Goal: Complete application form: Complete application form

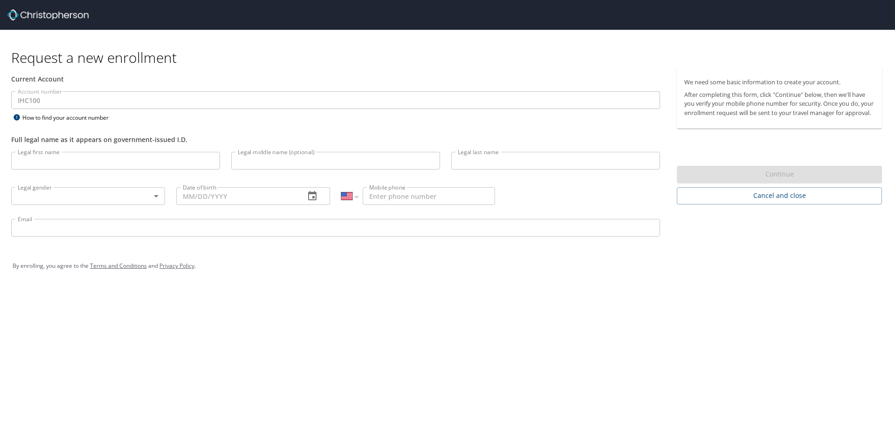
select select "US"
click at [62, 162] on input "Legal first name" at bounding box center [115, 161] width 209 height 18
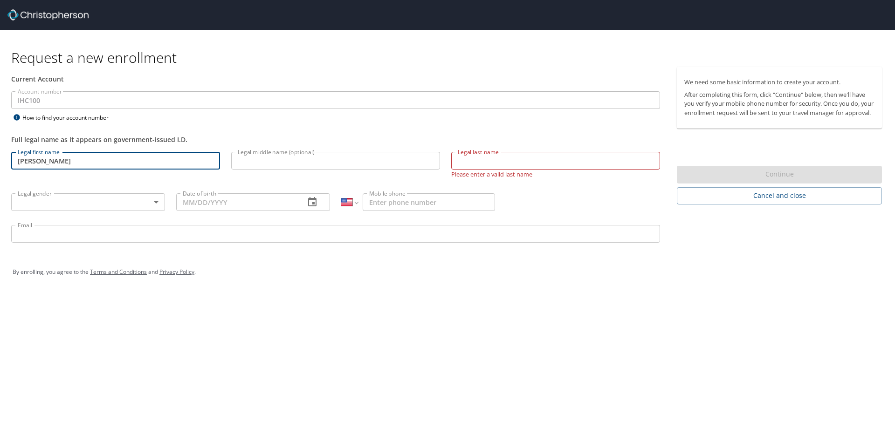
drag, startPoint x: 62, startPoint y: 162, endPoint x: 0, endPoint y: 161, distance: 61.5
click at [0, 161] on div "Current Account Account number IHC100 Account number How to find your account n…" at bounding box center [335, 159] width 671 height 185
type input "Suzan"
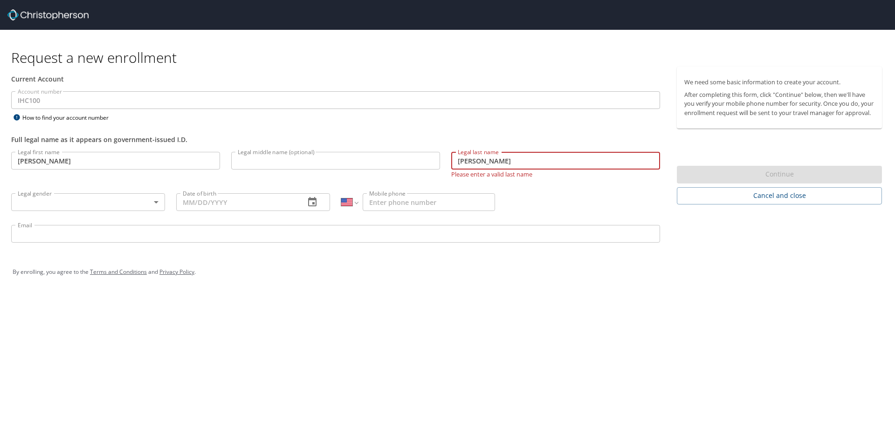
type input "Garner"
click at [134, 205] on body "Request a new enrollment Current Account Account number IHC100 Account number H…" at bounding box center [447, 214] width 895 height 428
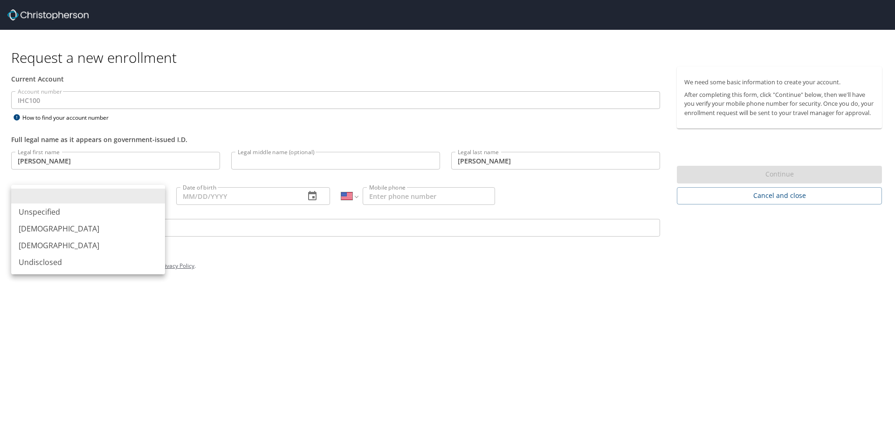
click at [44, 247] on li "Female" at bounding box center [88, 245] width 154 height 17
type input "Female"
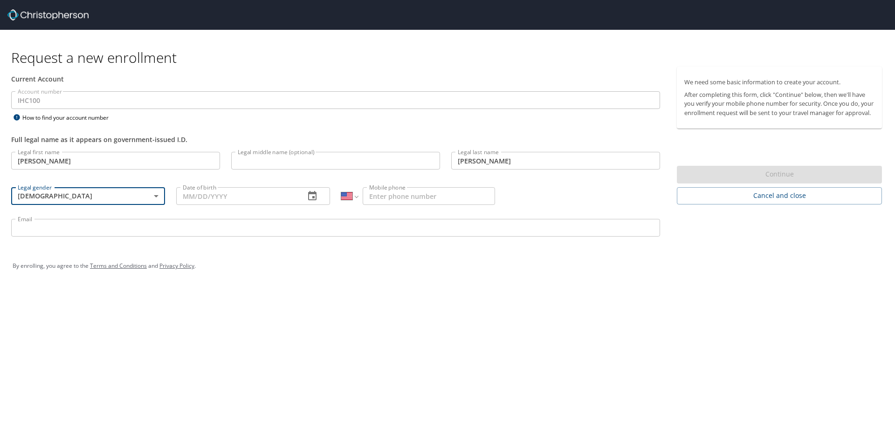
click at [186, 198] on input "Date of birth" at bounding box center [236, 196] width 121 height 18
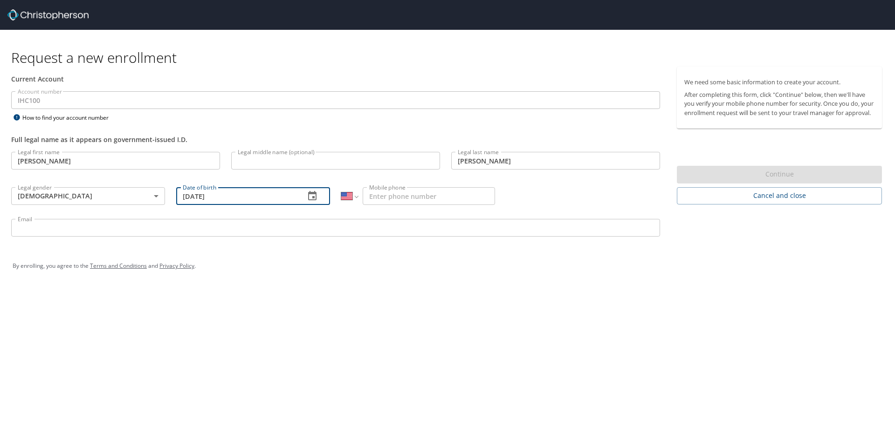
type input "04/16/1962"
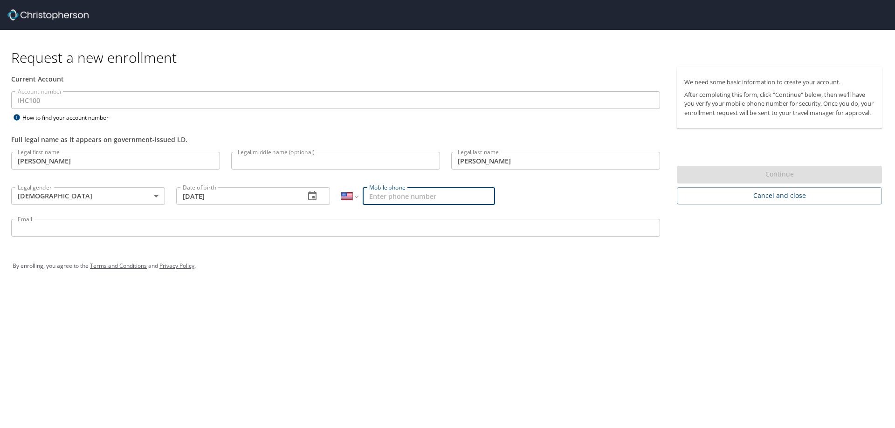
click at [380, 200] on input "Mobile phone" at bounding box center [429, 196] width 132 height 18
type input "(435) 632-8152"
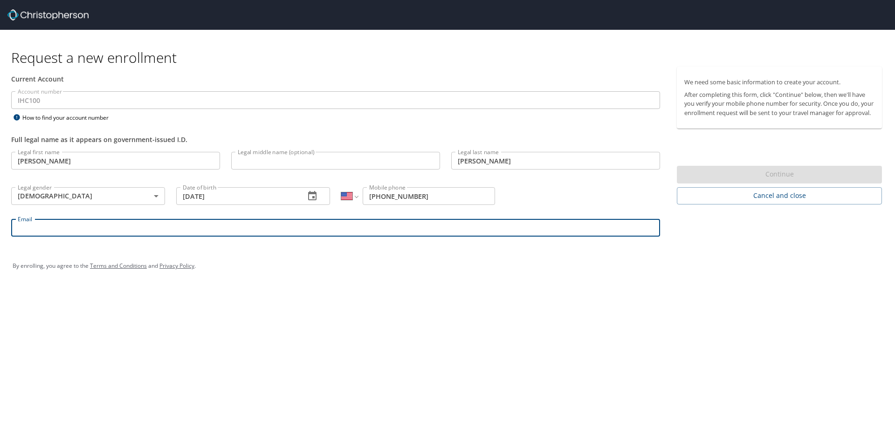
click at [39, 227] on input "Email" at bounding box center [335, 228] width 649 height 18
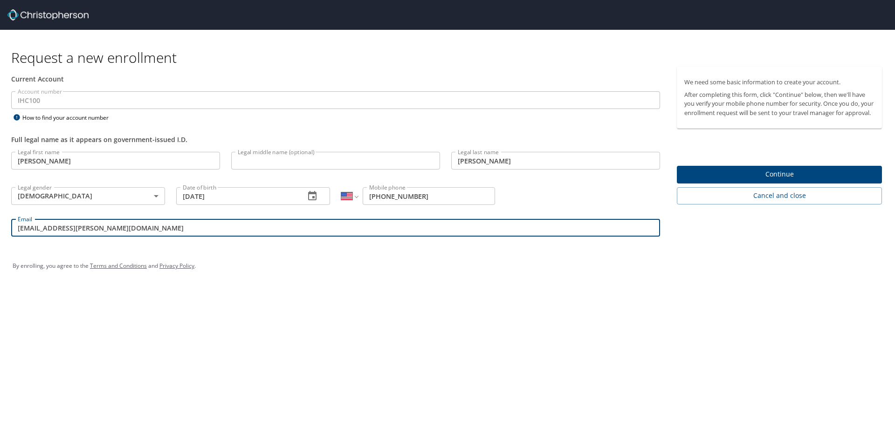
type input "suzy.garner@imail.org"
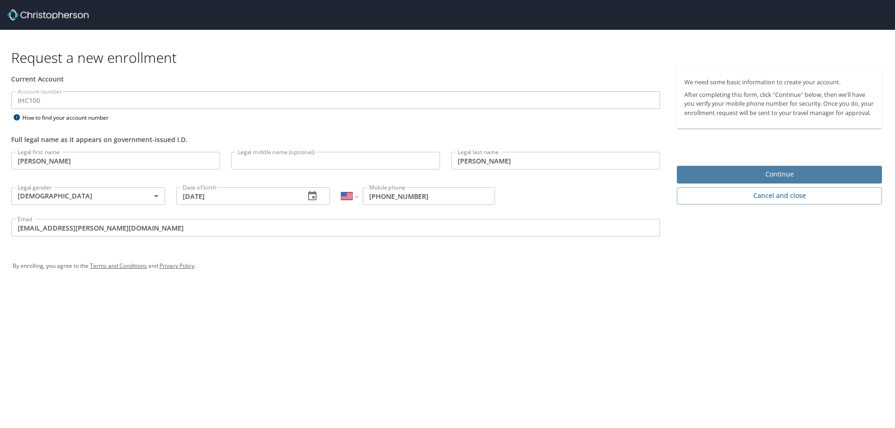
click at [702, 179] on span "Continue" at bounding box center [779, 175] width 190 height 12
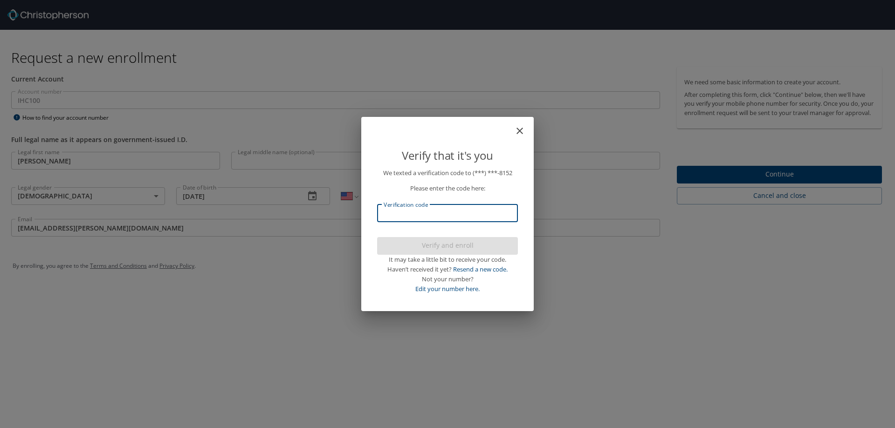
click at [405, 213] on input "Verification code" at bounding box center [447, 214] width 141 height 18
type input "897597"
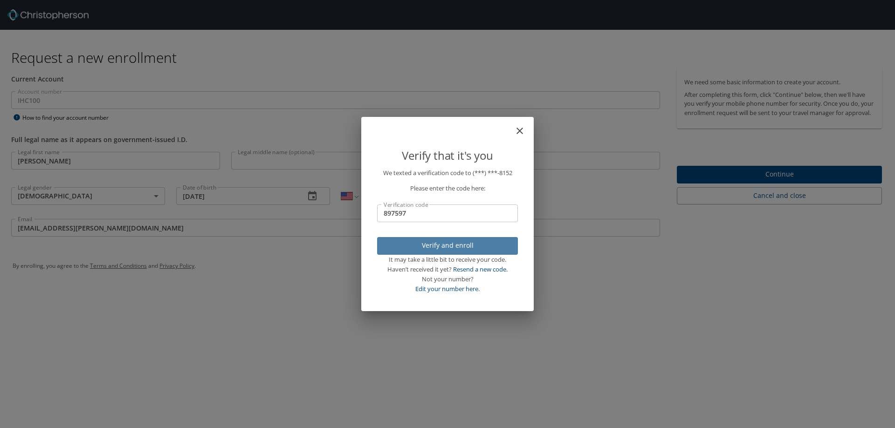
click at [407, 248] on span "Verify and enroll" at bounding box center [448, 246] width 126 height 12
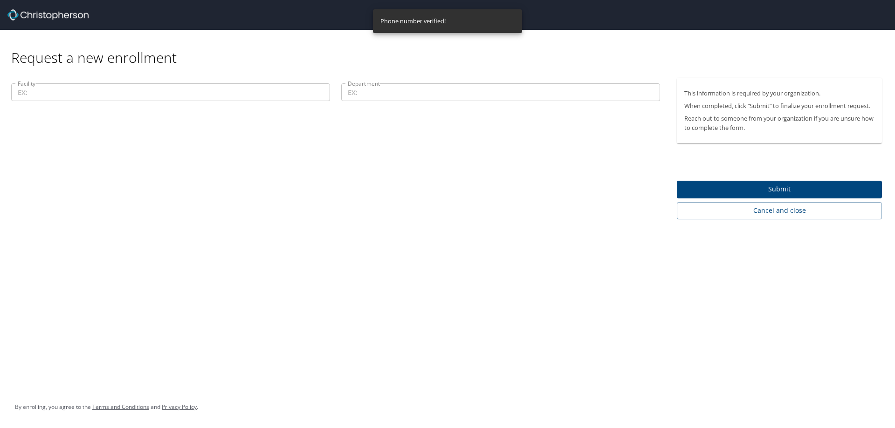
click at [29, 95] on input "Facility" at bounding box center [170, 92] width 319 height 18
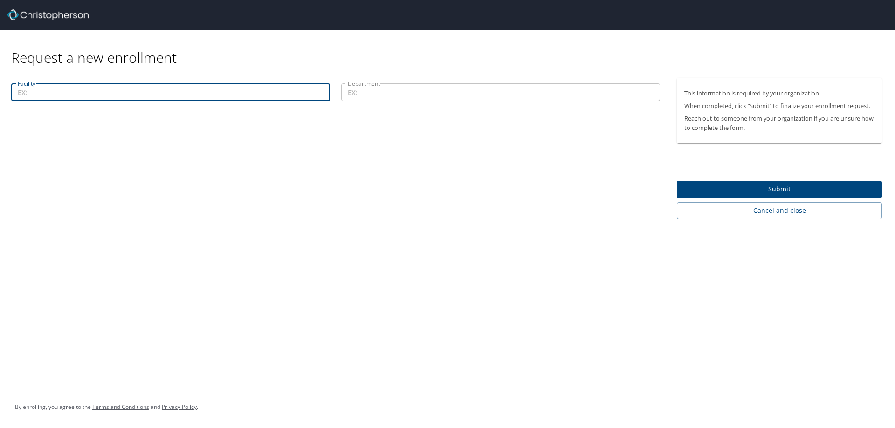
click at [88, 96] on input "Facility" at bounding box center [170, 92] width 319 height 18
type input "s"
type input "St. George Regional Hospital"
click at [378, 91] on input "Department" at bounding box center [500, 92] width 319 height 18
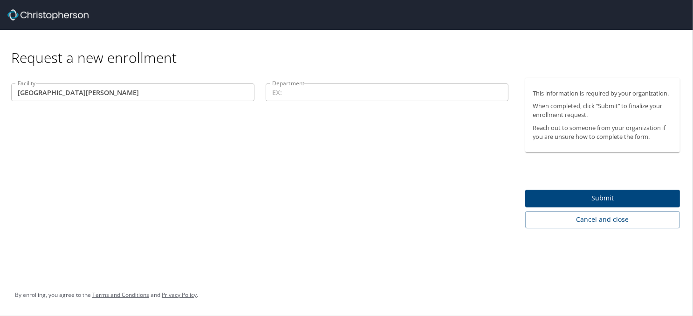
click at [295, 91] on input "Department" at bounding box center [387, 92] width 243 height 18
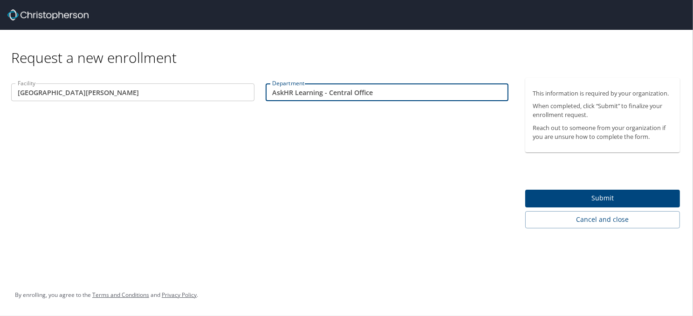
type input "AskHR Learning - Central Office"
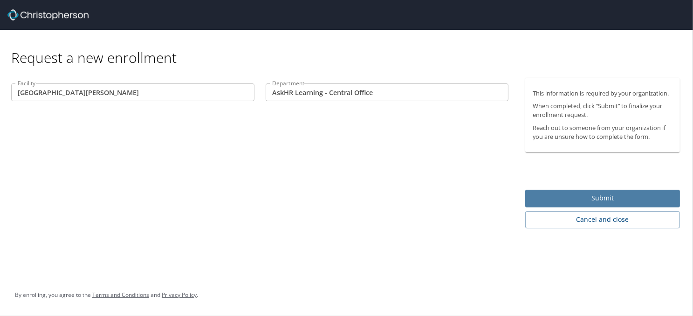
click at [566, 198] on span "Submit" at bounding box center [603, 198] width 140 height 12
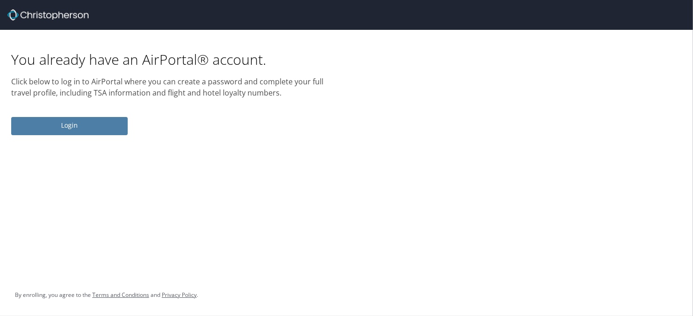
click at [73, 129] on span "Login" at bounding box center [70, 126] width 102 height 12
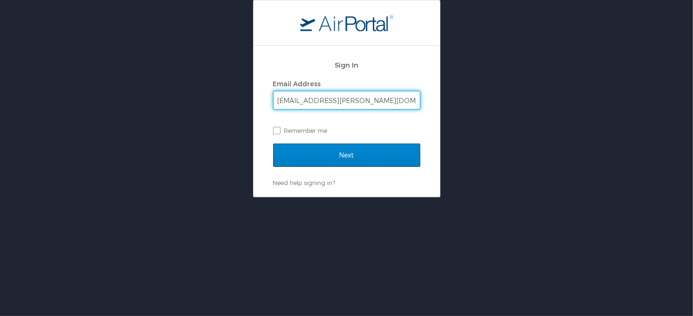
type input "suzy.garner@imail.org"
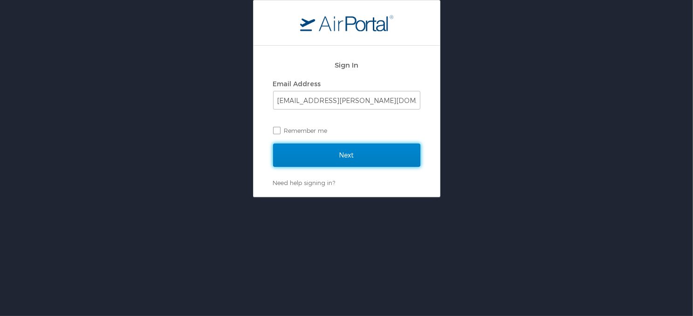
click at [322, 165] on input "Next" at bounding box center [346, 155] width 147 height 23
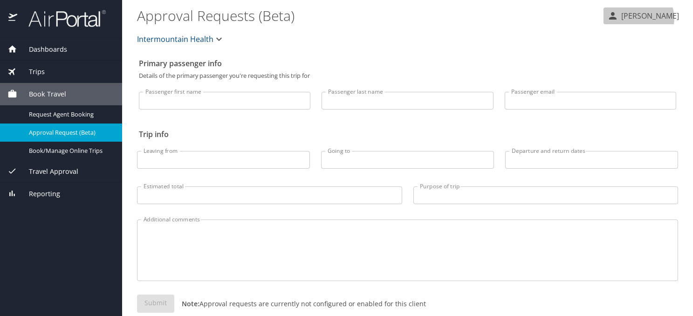
click at [638, 19] on p "[PERSON_NAME]" at bounding box center [649, 15] width 61 height 11
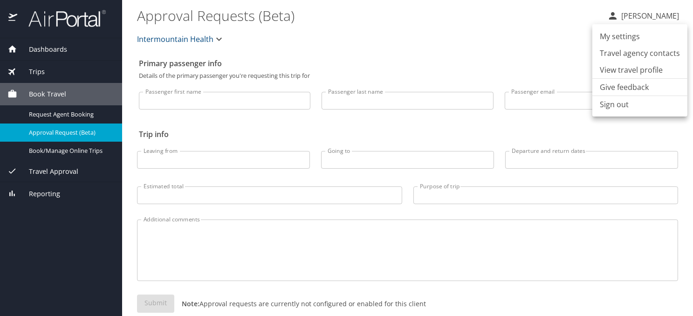
click at [621, 39] on li "My settings" at bounding box center [639, 36] width 95 height 17
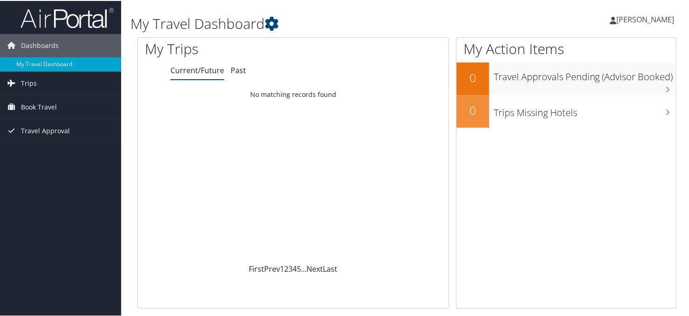
click at [634, 18] on span "[PERSON_NAME]" at bounding box center [646, 19] width 58 height 10
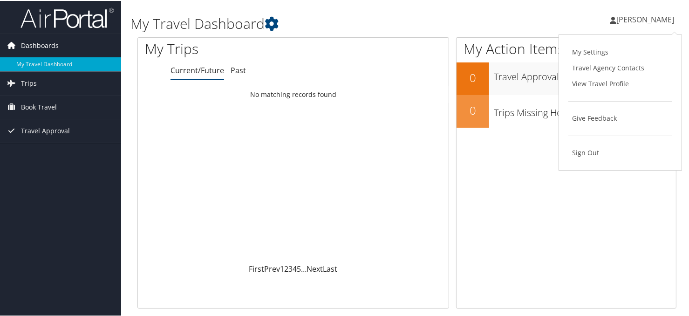
click at [42, 46] on span "Dashboards" at bounding box center [40, 44] width 38 height 23
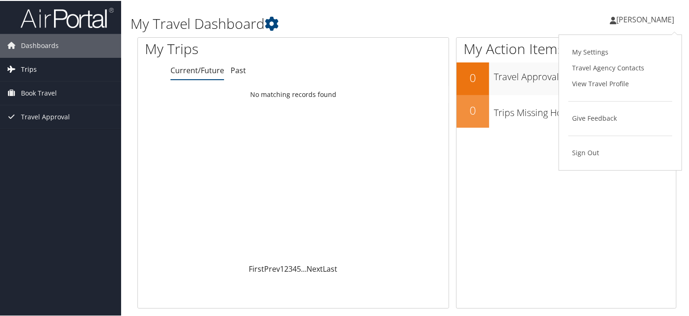
click at [41, 64] on link "Trips" at bounding box center [60, 68] width 121 height 23
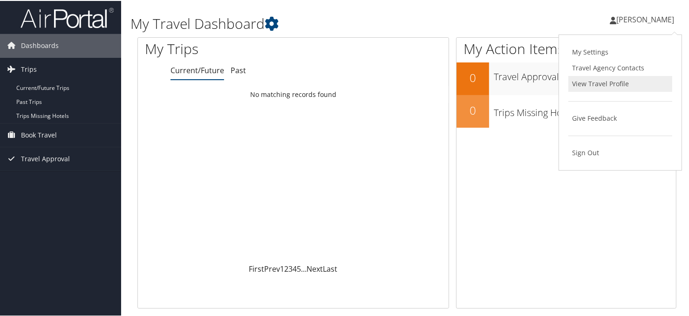
click at [595, 83] on link "View Travel Profile" at bounding box center [621, 83] width 104 height 16
